Goal: Transaction & Acquisition: Book appointment/travel/reservation

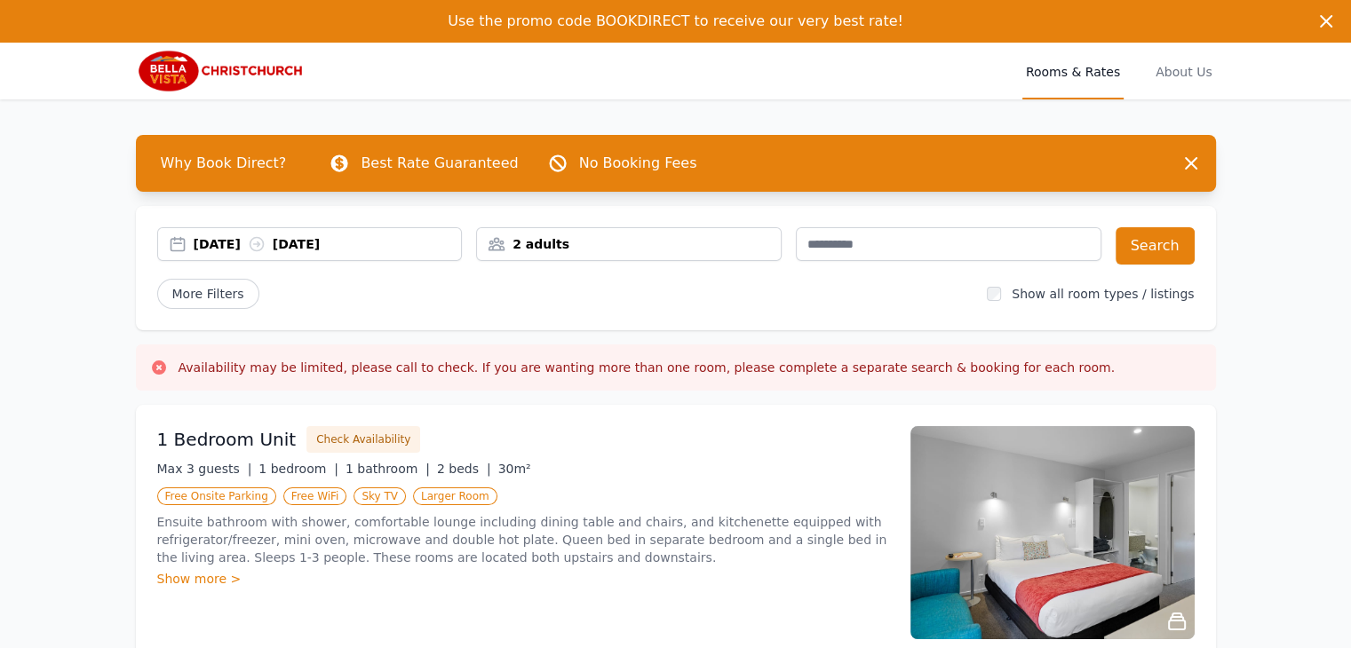
click at [369, 242] on div "[DATE] [DATE]" at bounding box center [328, 244] width 268 height 18
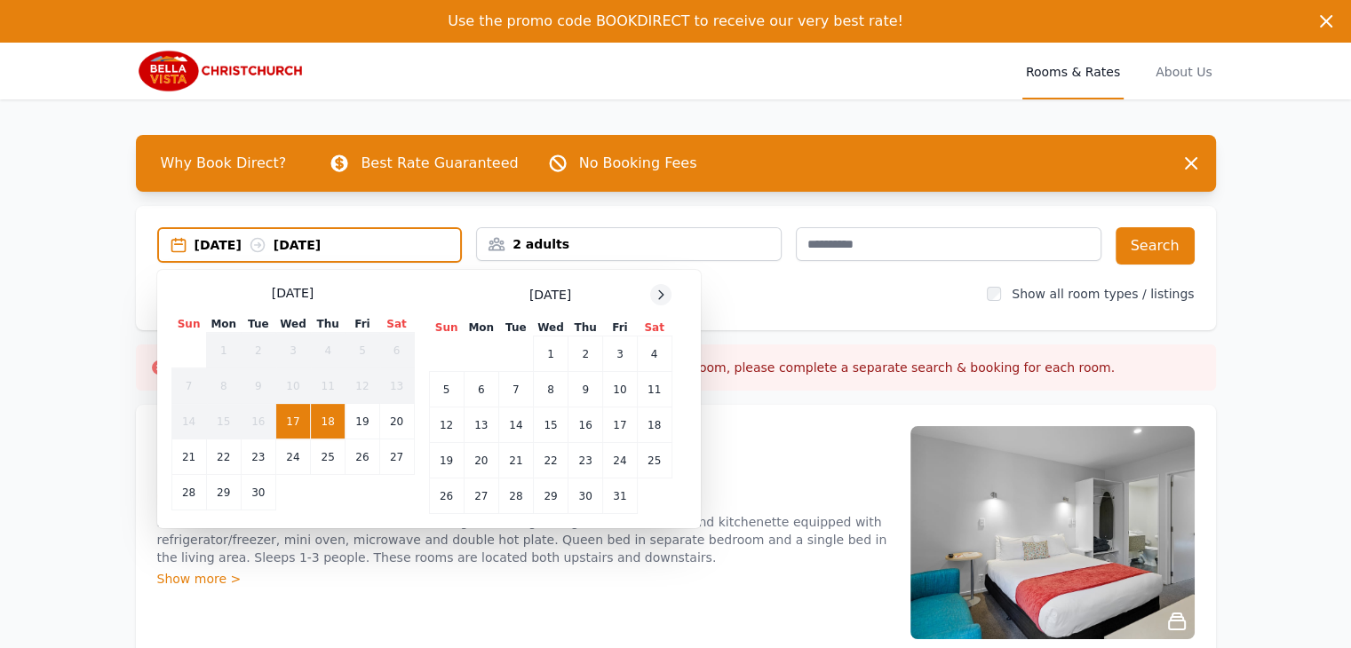
click at [661, 291] on icon at bounding box center [661, 294] width 4 height 8
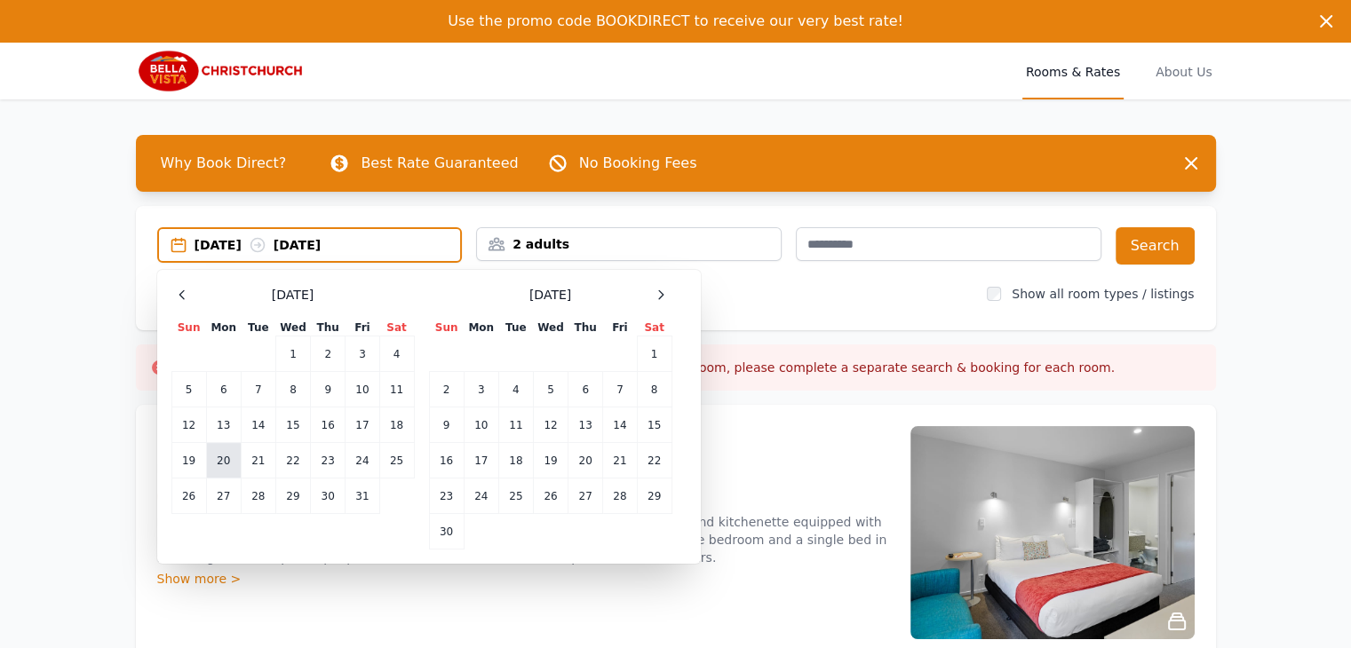
click at [222, 465] on td "20" at bounding box center [223, 461] width 35 height 36
click at [259, 463] on td "21" at bounding box center [258, 461] width 35 height 36
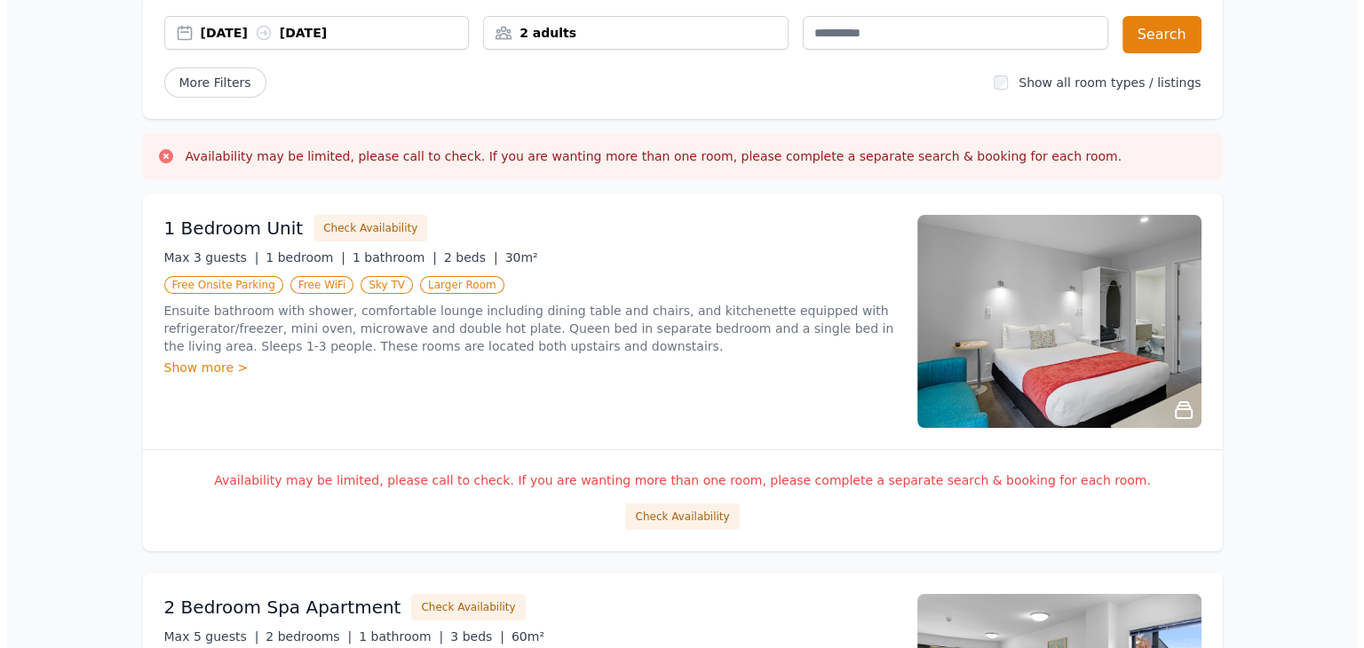
scroll to position [171, 0]
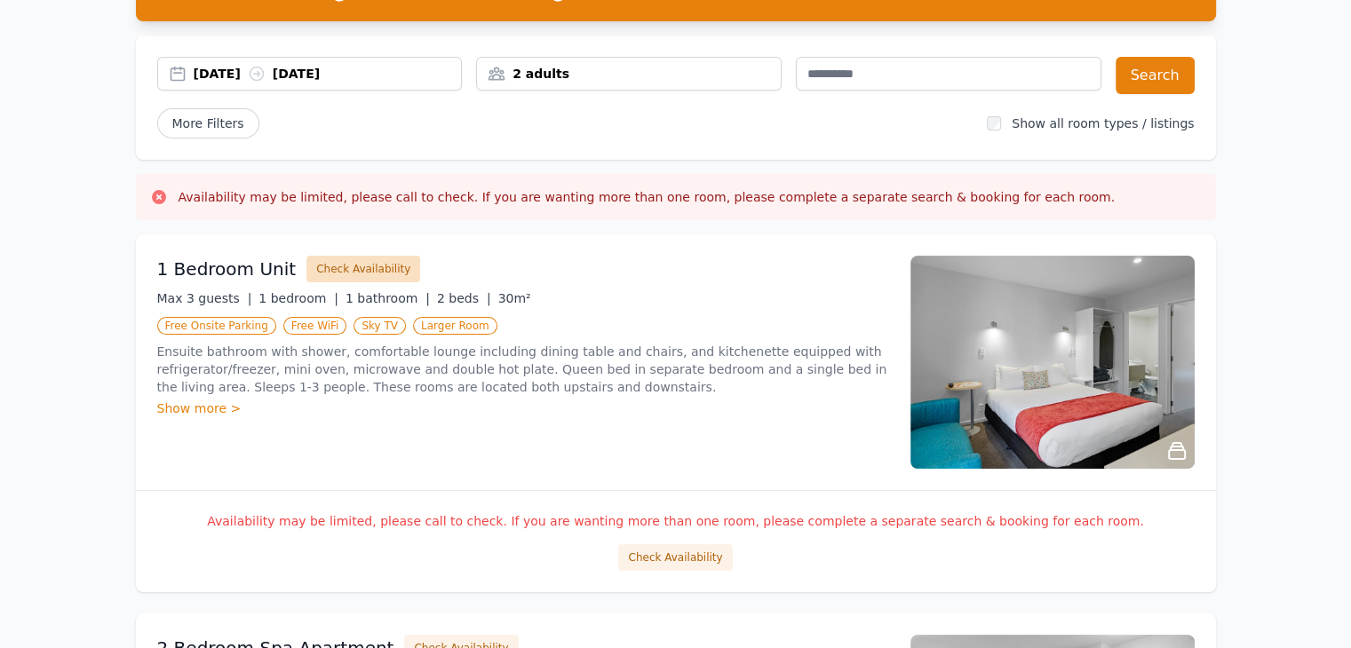
click at [369, 267] on button "Check Availability" at bounding box center [363, 269] width 114 height 27
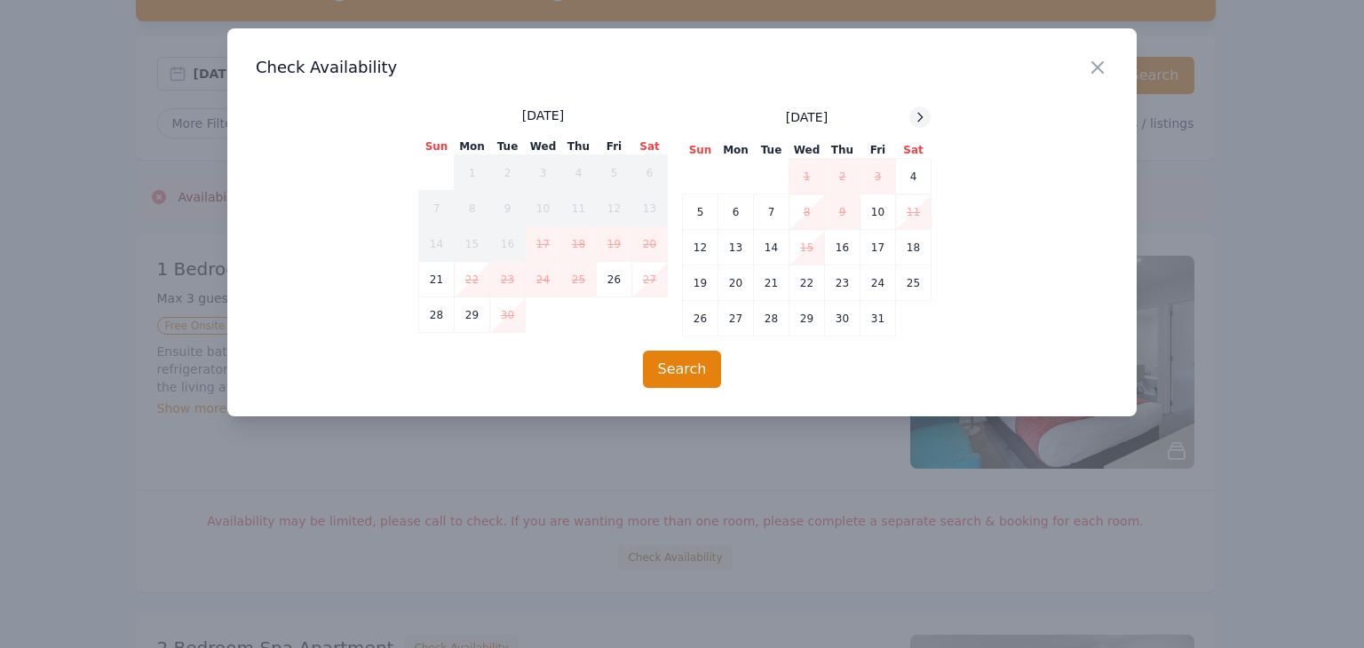
click at [918, 117] on icon at bounding box center [920, 117] width 14 height 14
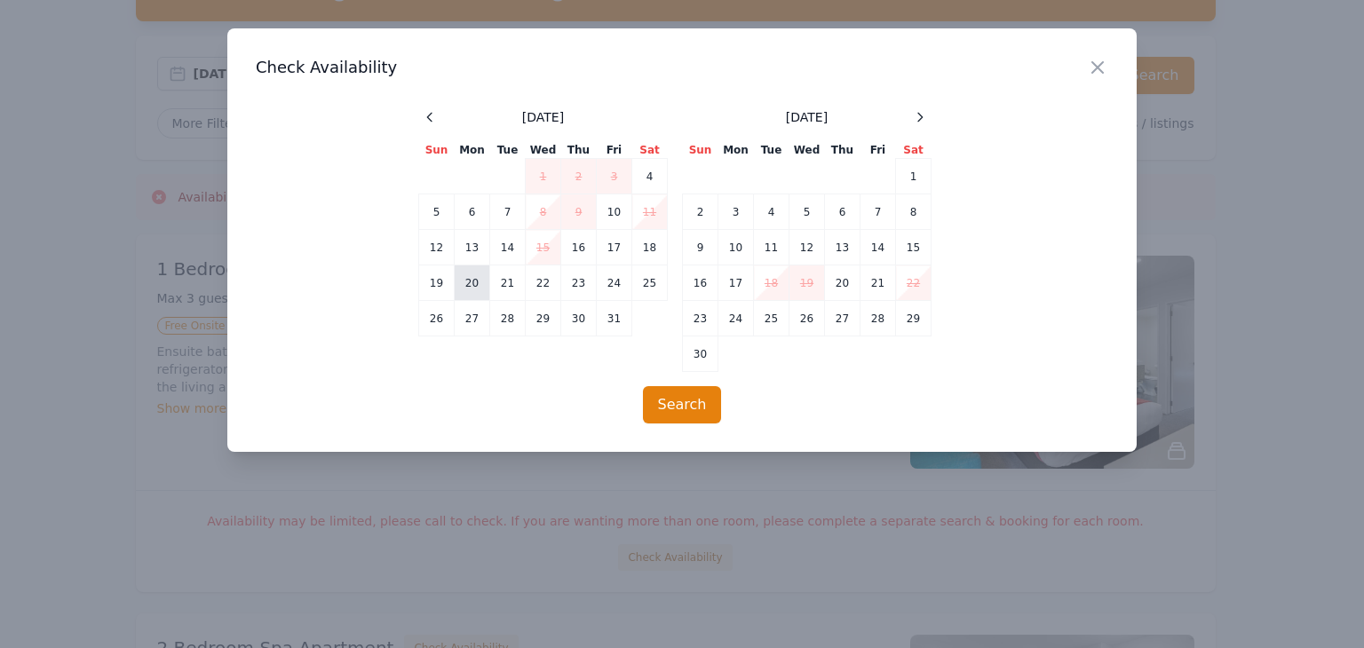
click at [476, 284] on td "20" at bounding box center [473, 284] width 36 height 36
click at [678, 401] on button "Search" at bounding box center [682, 404] width 79 height 37
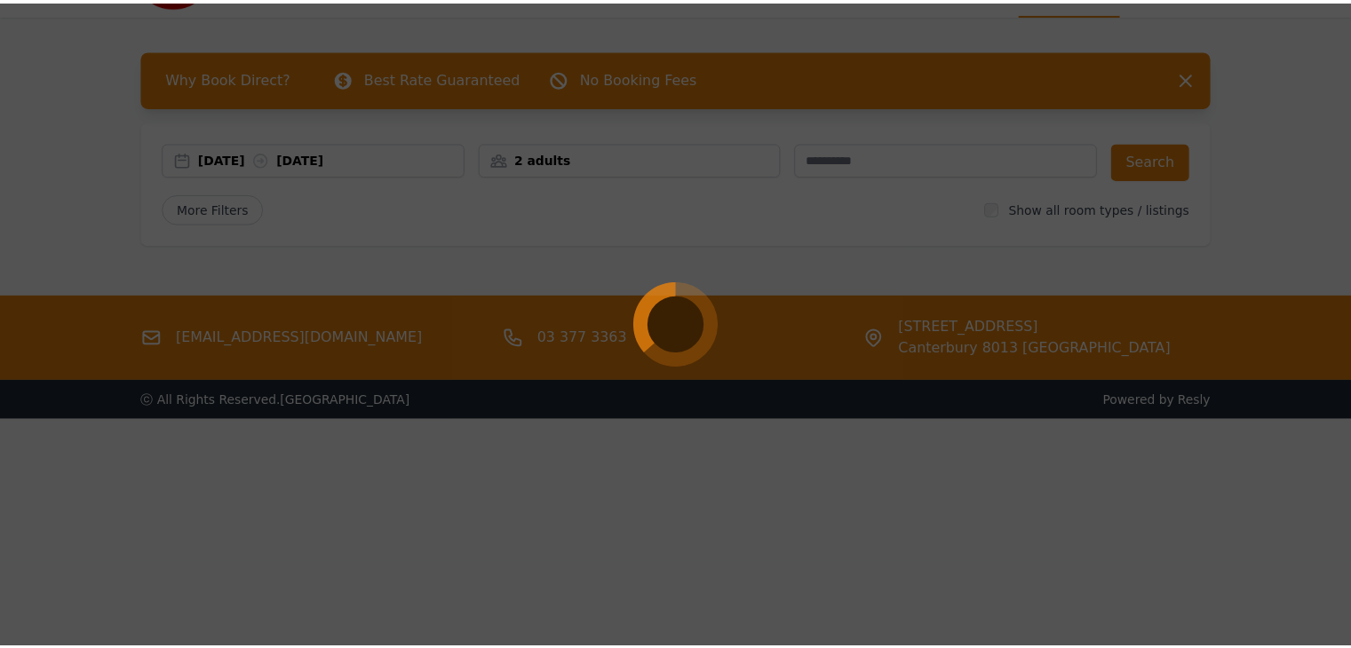
scroll to position [85, 0]
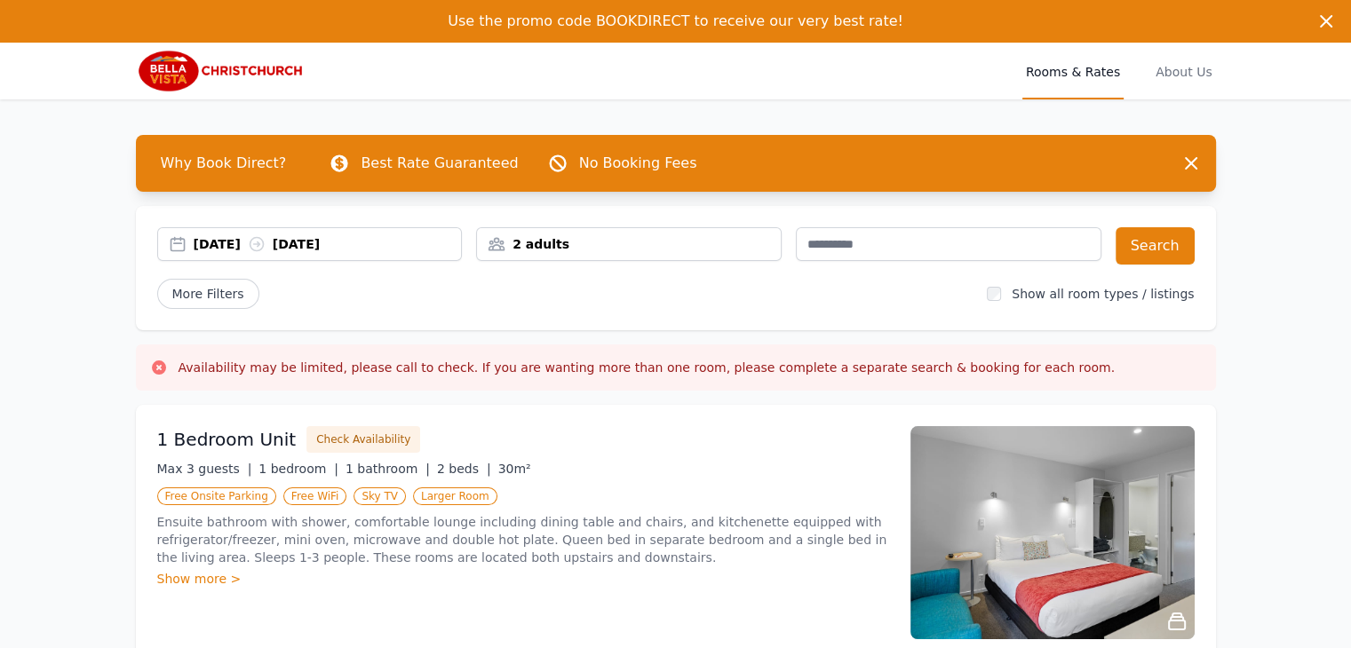
click at [415, 242] on div "[DATE] [DATE]" at bounding box center [328, 244] width 268 height 18
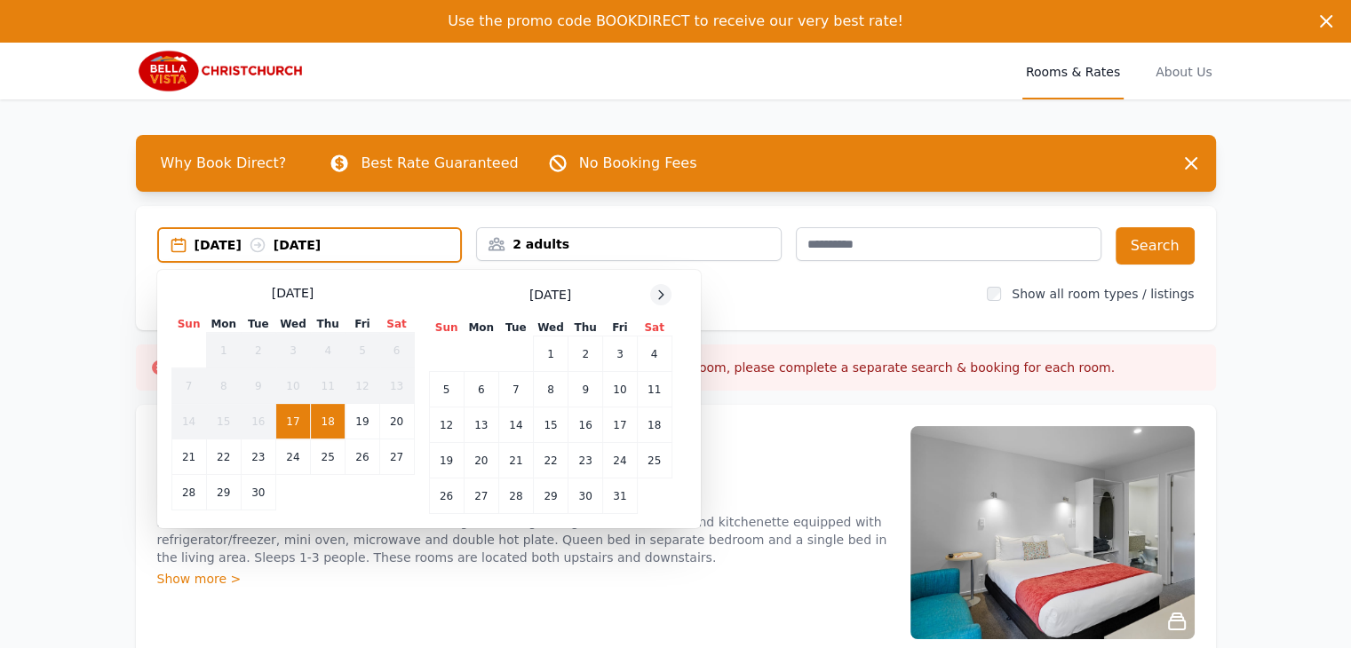
click at [662, 292] on icon at bounding box center [661, 294] width 4 height 8
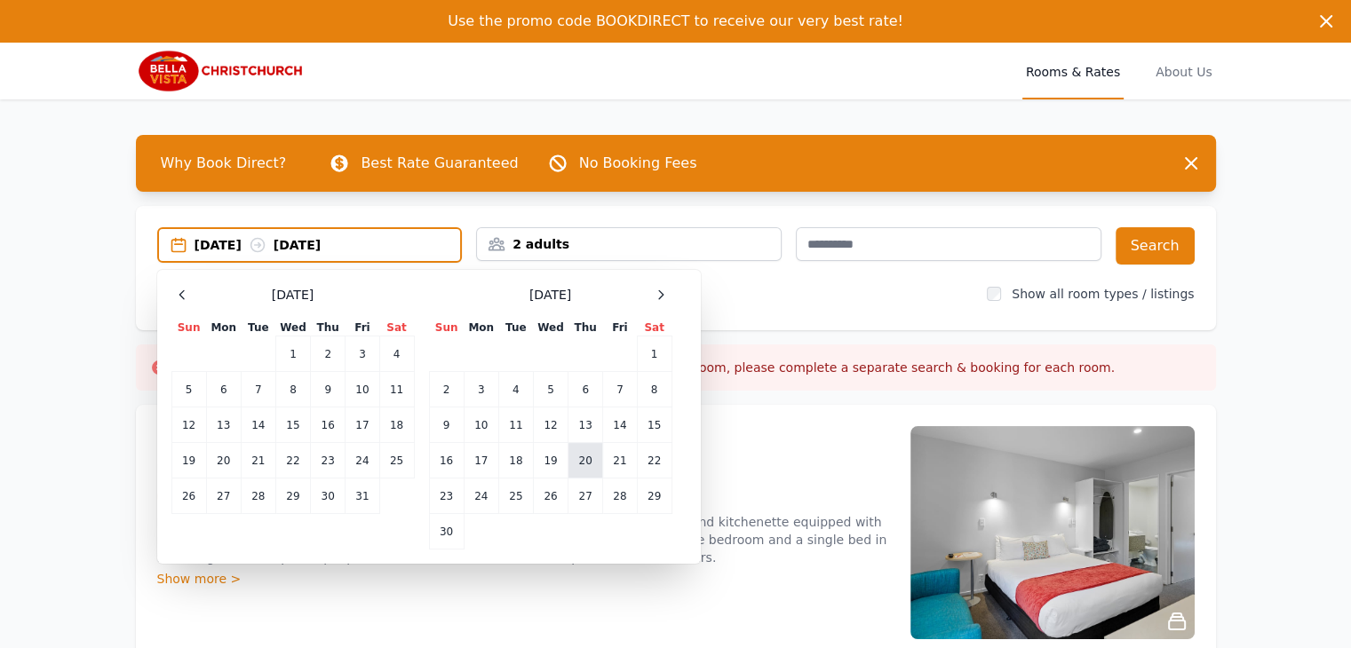
click at [583, 460] on td "20" at bounding box center [585, 461] width 35 height 36
click at [626, 463] on td "21" at bounding box center [620, 461] width 34 height 36
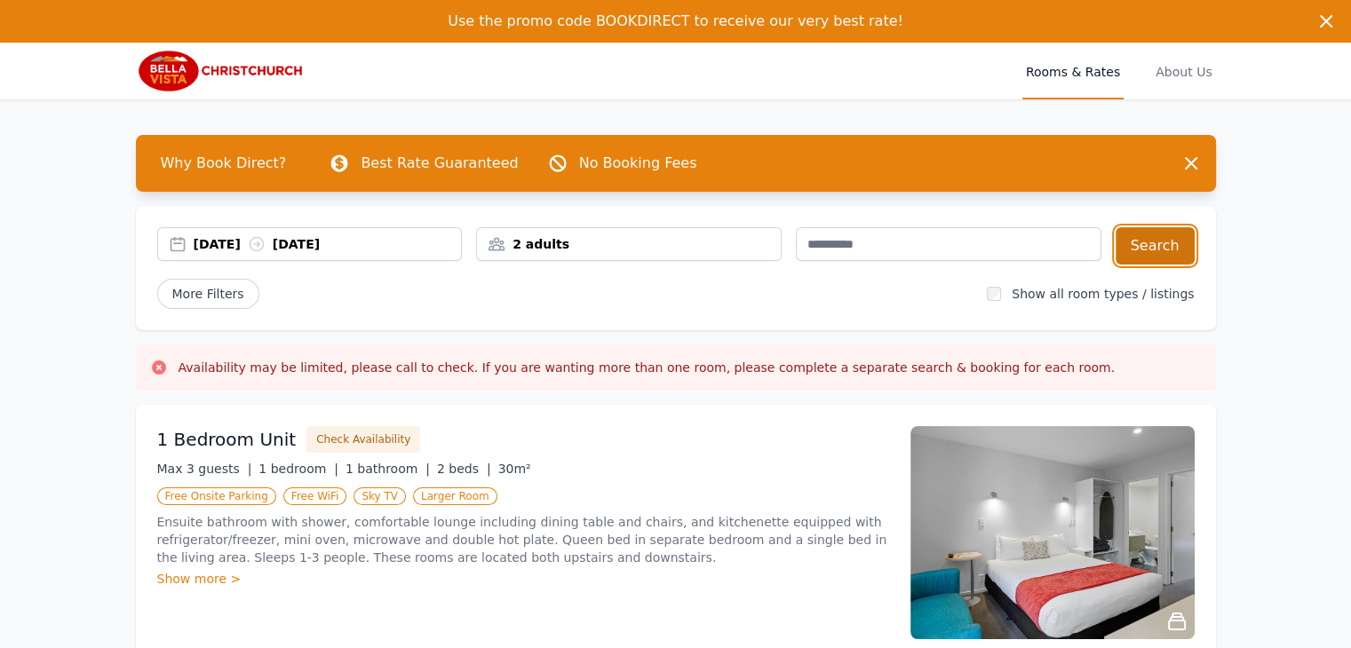
click at [1163, 242] on button "Search" at bounding box center [1154, 245] width 79 height 37
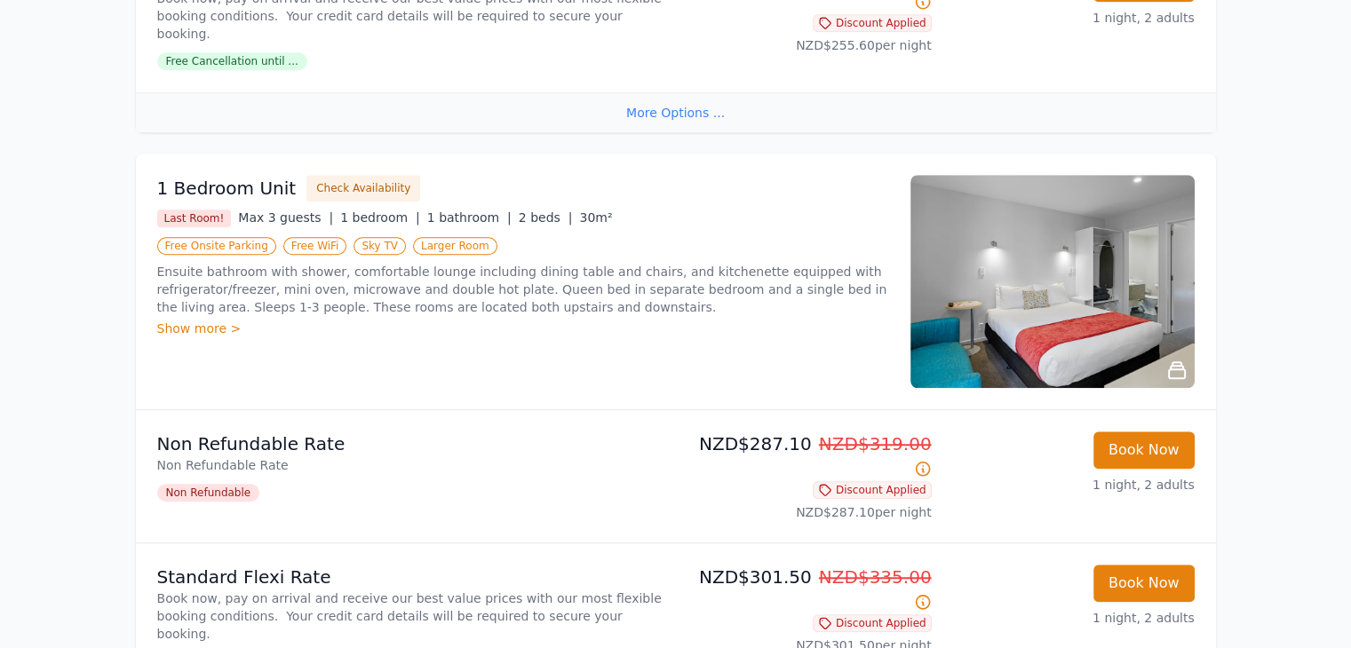
scroll to position [1395, 0]
